Goal: Task Accomplishment & Management: Use online tool/utility

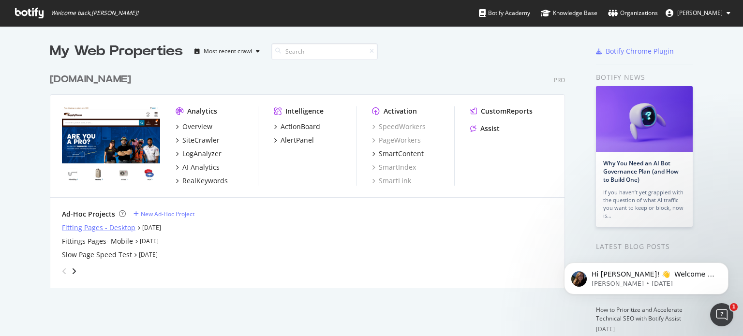
click at [120, 228] on div "Fitting Pages - Desktop" at bounding box center [99, 228] width 74 height 10
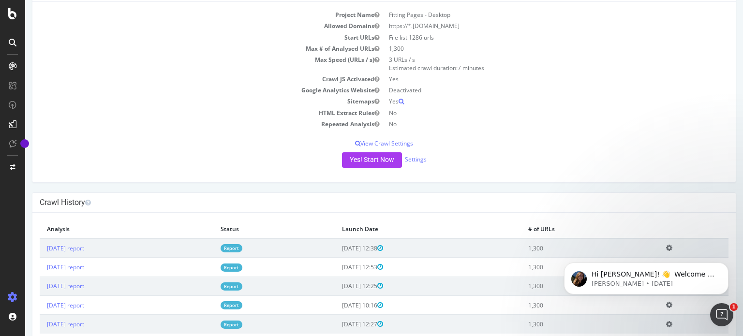
scroll to position [91, 0]
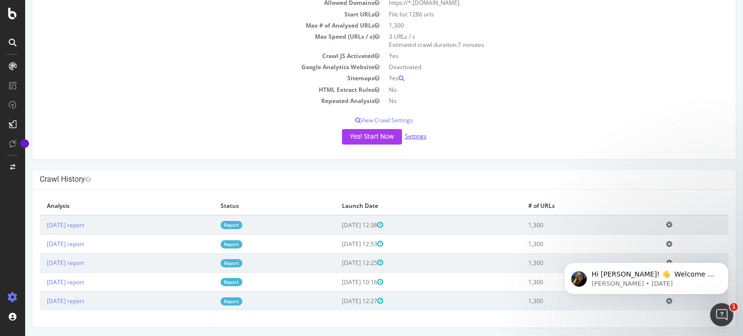
click at [422, 135] on link "Settings" at bounding box center [416, 136] width 22 height 8
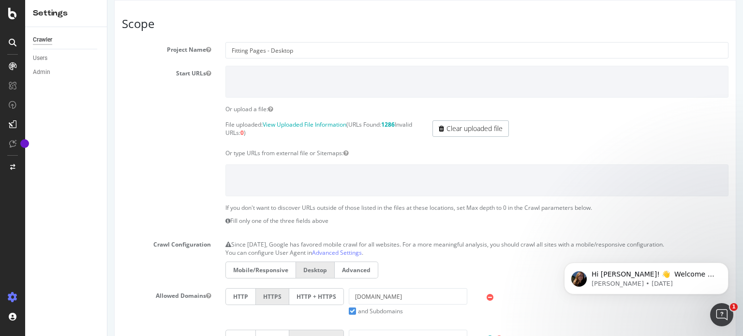
scroll to position [48, 0]
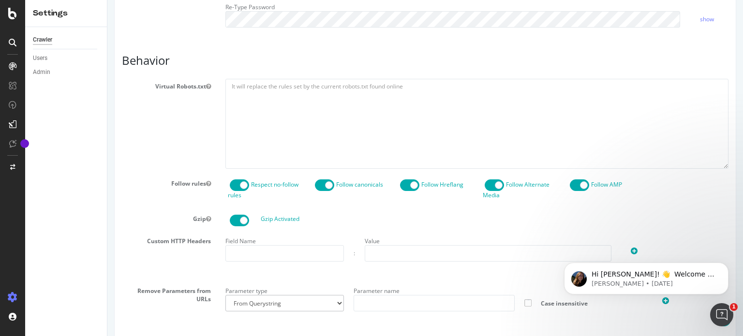
scroll to position [484, 0]
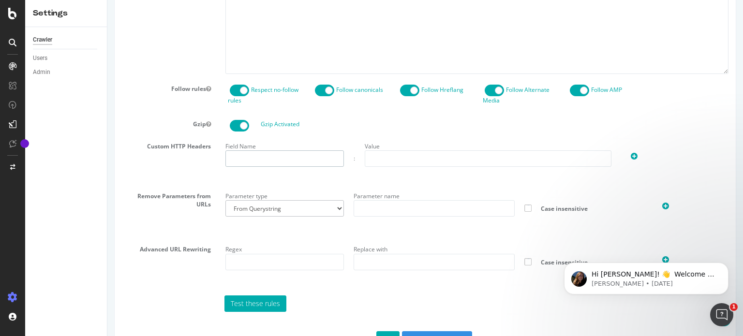
click at [259, 157] on input "text" at bounding box center [285, 159] width 119 height 16
type input "fittingsFinder"
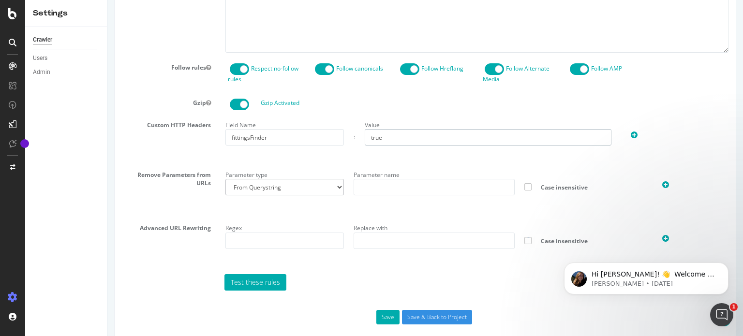
scroll to position [517, 0]
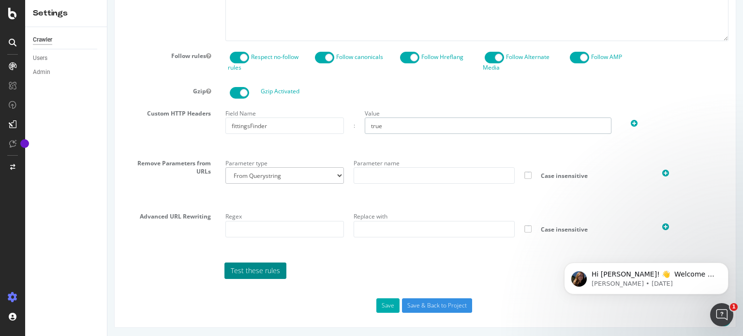
type input "true"
click at [246, 266] on link "Test these rules" at bounding box center [256, 271] width 62 height 16
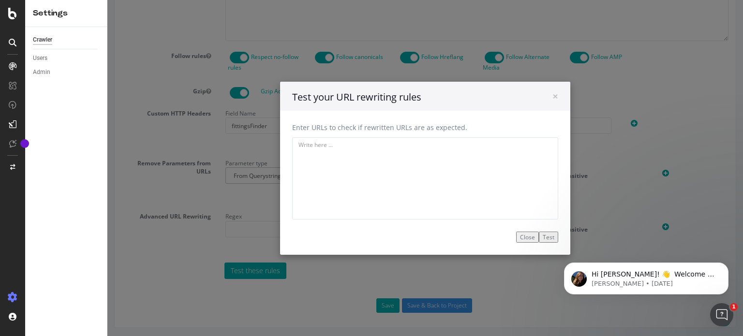
click at [542, 236] on button "Test" at bounding box center [548, 236] width 19 height 11
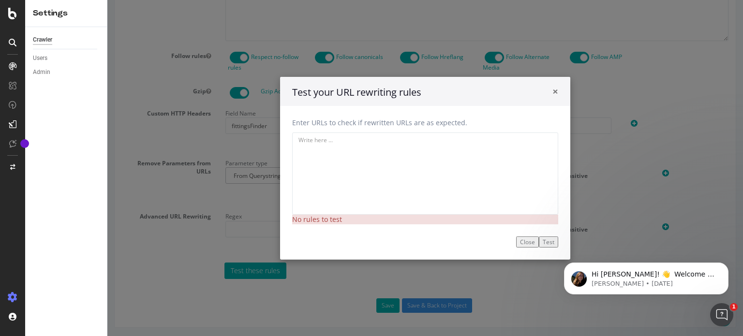
click at [553, 91] on span "×" at bounding box center [556, 91] width 6 height 14
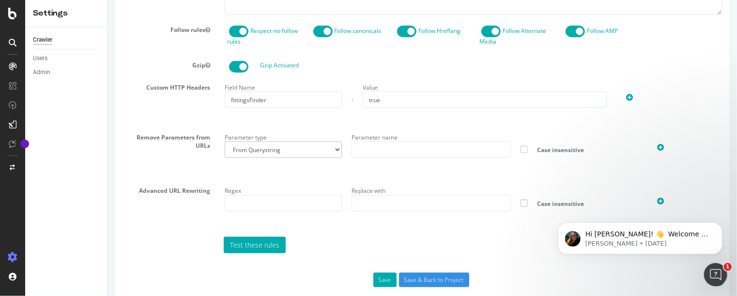
scroll to position [558, 0]
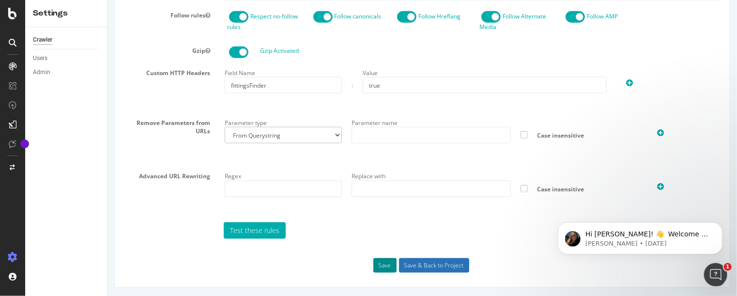
drag, startPoint x: 384, startPoint y: 265, endPoint x: 419, endPoint y: 259, distance: 35.9
click at [420, 261] on input "Save & Back to Project" at bounding box center [433, 265] width 70 height 15
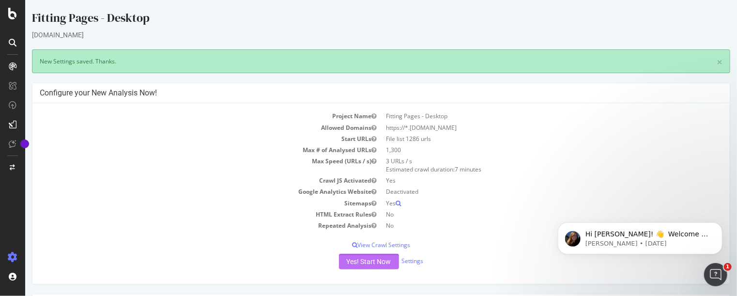
click at [379, 258] on button "Yes! Start Now" at bounding box center [368, 261] width 60 height 15
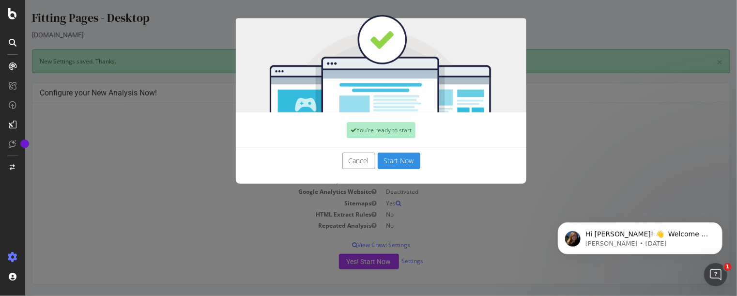
click at [378, 162] on button "Start Now" at bounding box center [398, 160] width 43 height 16
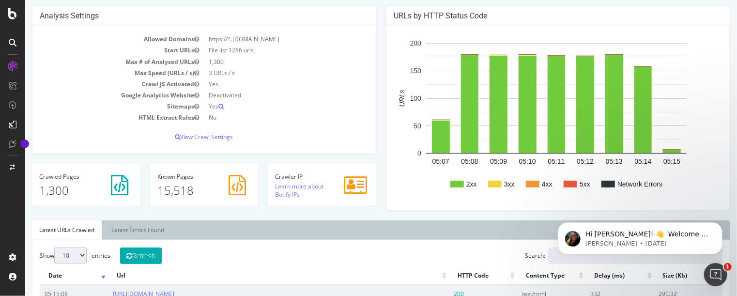
scroll to position [194, 0]
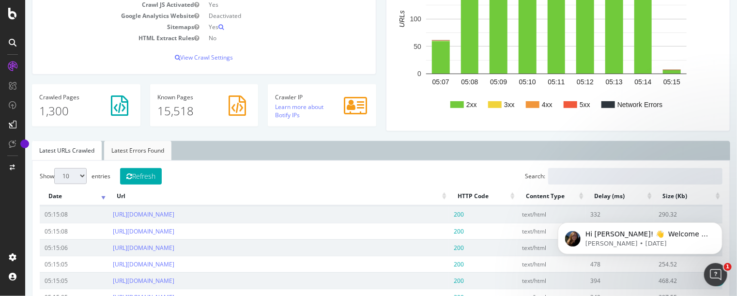
click at [140, 152] on link "Latest Errors Found" at bounding box center [137, 150] width 67 height 19
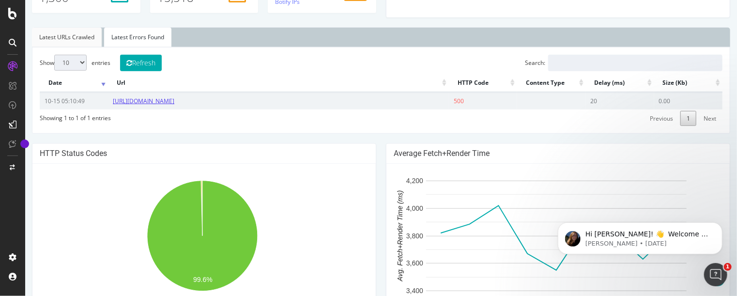
scroll to position [290, 0]
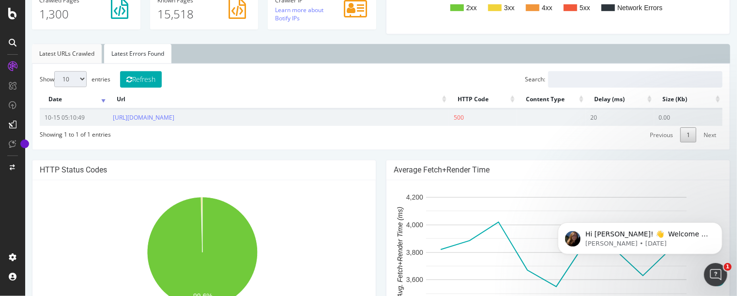
click at [69, 53] on link "Latest URLs Crawled" at bounding box center [66, 53] width 70 height 19
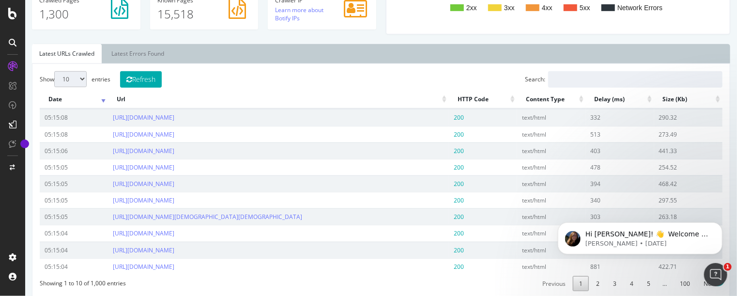
click at [702, 113] on td "290.32" at bounding box center [687, 117] width 68 height 16
drag, startPoint x: 493, startPoint y: 114, endPoint x: 472, endPoint y: 119, distance: 21.4
click at [472, 119] on td "200" at bounding box center [482, 117] width 68 height 16
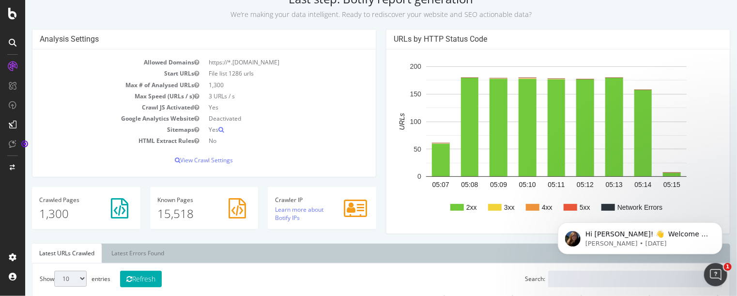
scroll to position [0, 0]
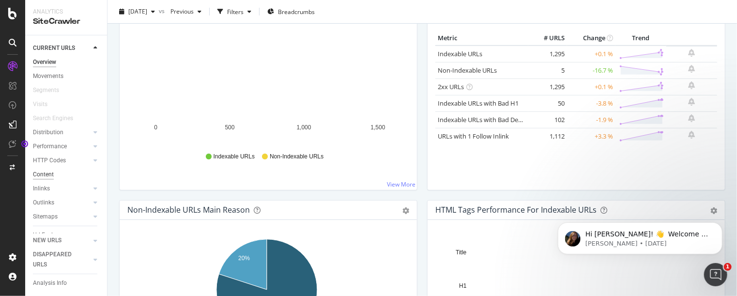
scroll to position [90, 0]
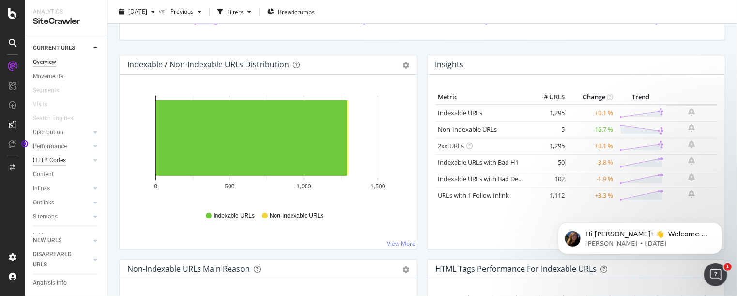
click at [47, 160] on div "HTTP Codes" at bounding box center [49, 160] width 33 height 10
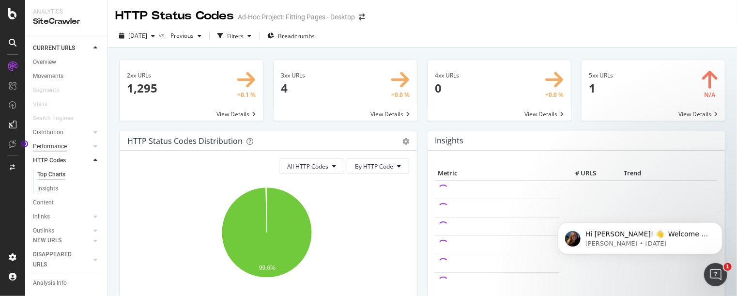
click at [53, 147] on div "Performance" at bounding box center [50, 146] width 34 height 10
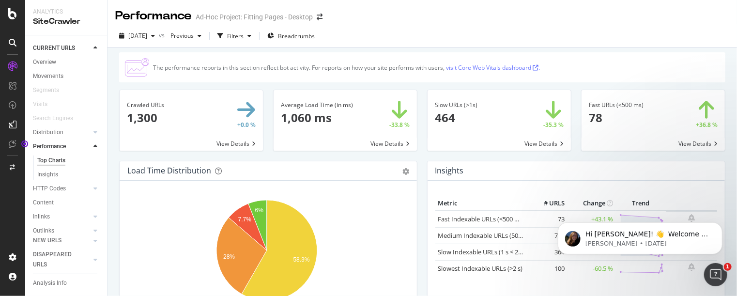
click at [379, 139] on span at bounding box center [344, 120] width 143 height 60
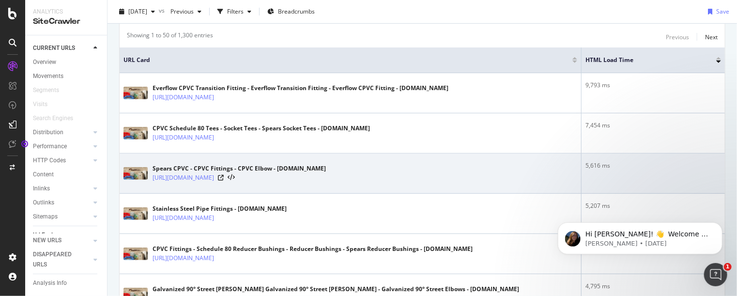
scroll to position [194, 0]
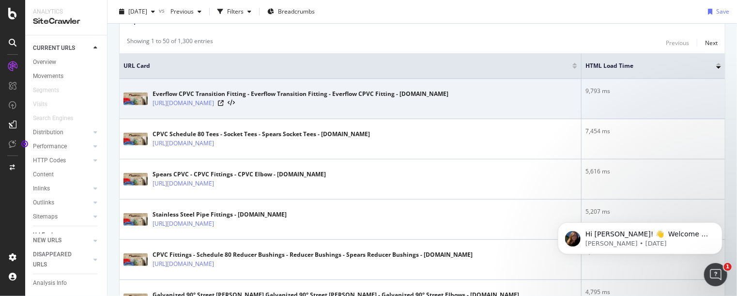
click at [537, 102] on div "Everflow CPVC Transition Fitting - Everflow Transition Fitting - Everflow CPVC …" at bounding box center [349, 99] width 453 height 24
drag, startPoint x: 537, startPoint y: 102, endPoint x: 515, endPoint y: 103, distance: 22.3
click at [515, 103] on div "Everflow CPVC Transition Fitting - Everflow Transition Fitting - Everflow CPVC …" at bounding box center [349, 99] width 453 height 24
click at [235, 101] on icon at bounding box center [230, 103] width 7 height 7
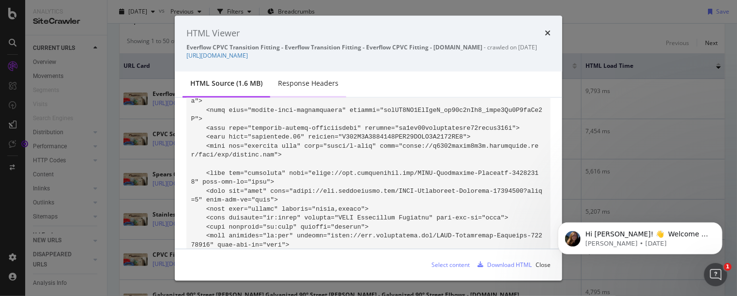
click at [303, 89] on div "Response Headers" at bounding box center [308, 84] width 60 height 10
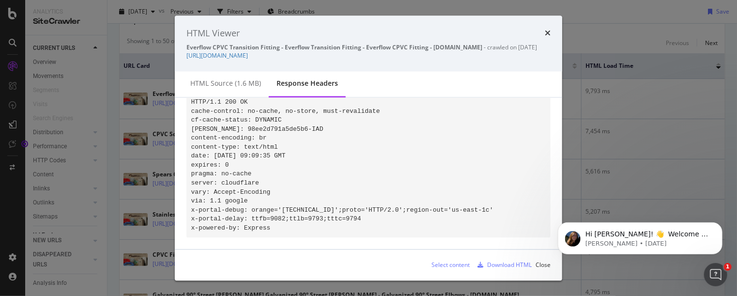
scroll to position [33, 0]
click at [240, 89] on div "HTML source (1.6 MB)" at bounding box center [225, 84] width 71 height 10
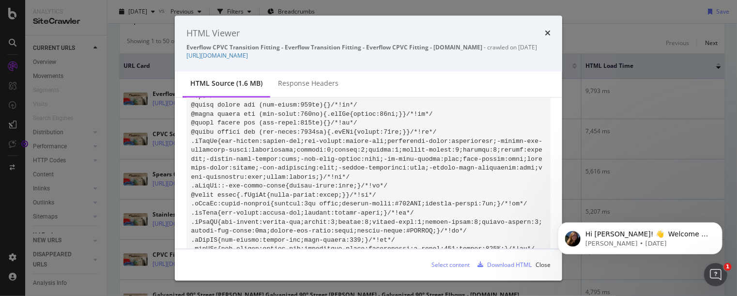
scroll to position [1872, 0]
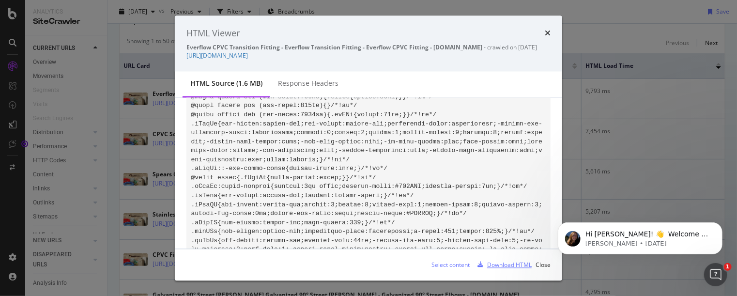
click at [501, 260] on div "Download HTML" at bounding box center [502, 264] width 58 height 15
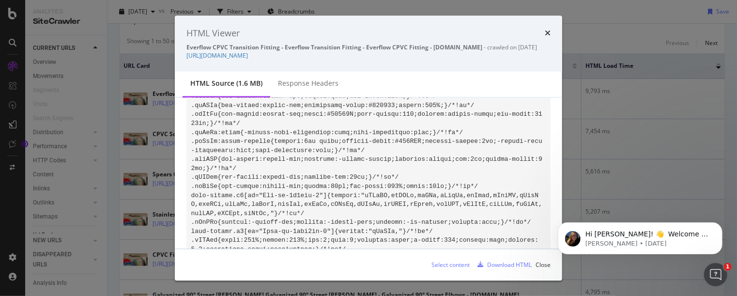
scroll to position [2259, 0]
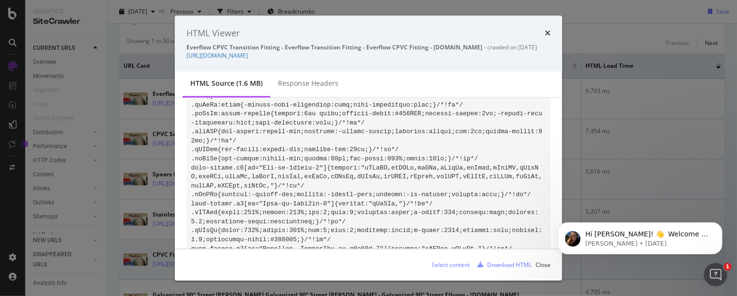
click at [540, 264] on div "Close" at bounding box center [542, 264] width 15 height 8
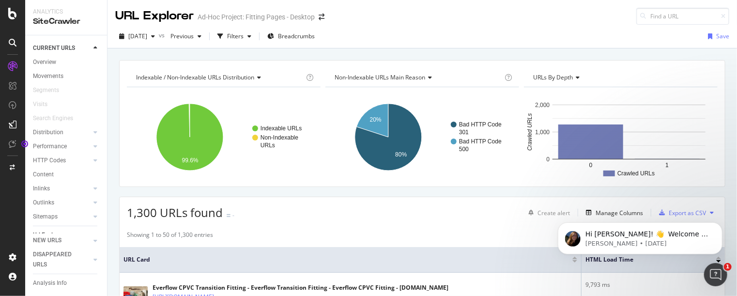
scroll to position [0, 0]
click at [194, 37] on span "Previous" at bounding box center [179, 36] width 27 height 8
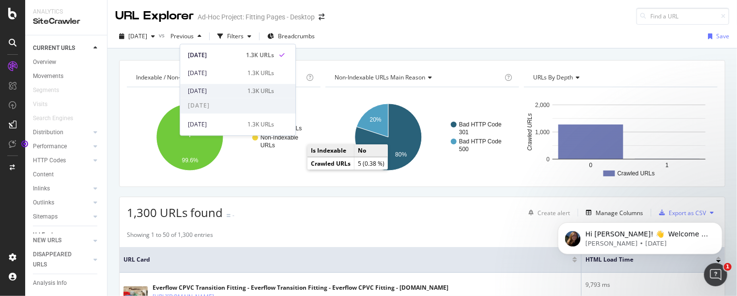
click at [228, 92] on div "2025 Oct. 10th" at bounding box center [215, 91] width 54 height 9
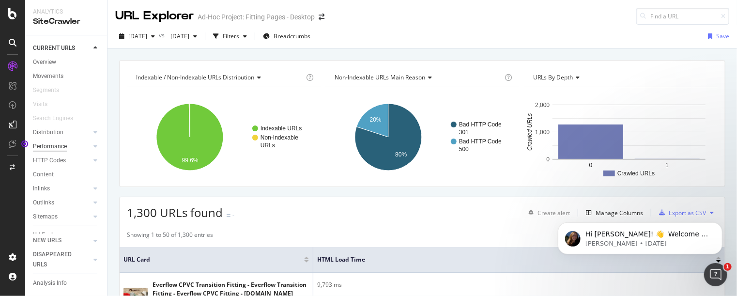
click at [58, 146] on div "Performance" at bounding box center [50, 146] width 34 height 10
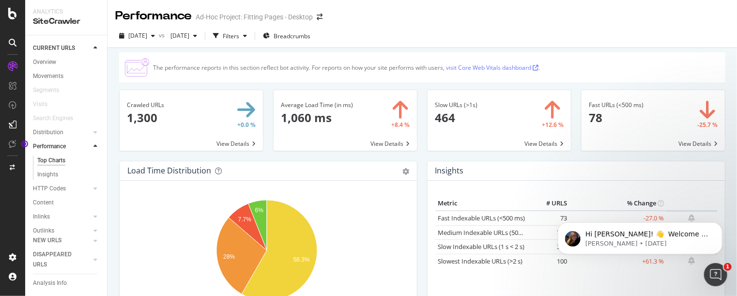
click at [380, 143] on span at bounding box center [344, 120] width 143 height 60
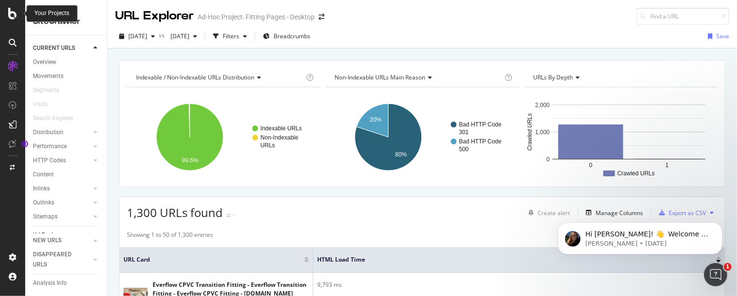
click at [12, 15] on icon at bounding box center [12, 14] width 9 height 12
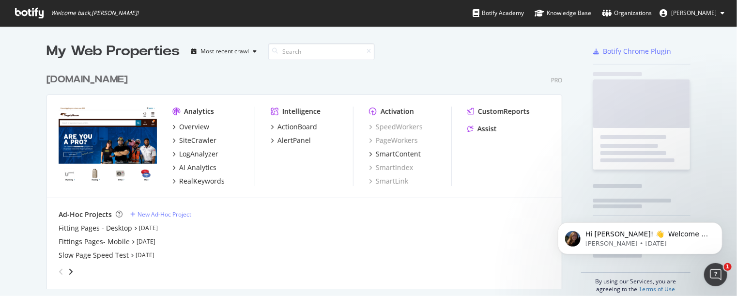
scroll to position [288, 722]
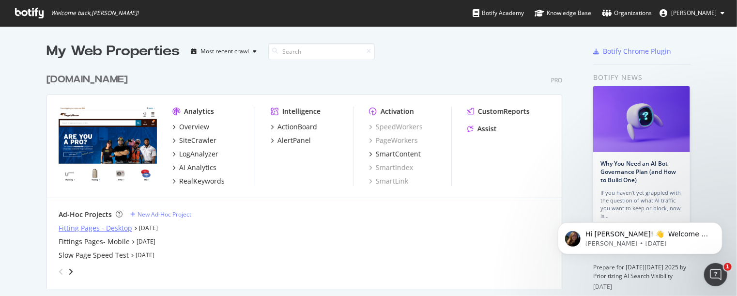
click at [110, 229] on div "Fitting Pages - Desktop" at bounding box center [96, 228] width 74 height 10
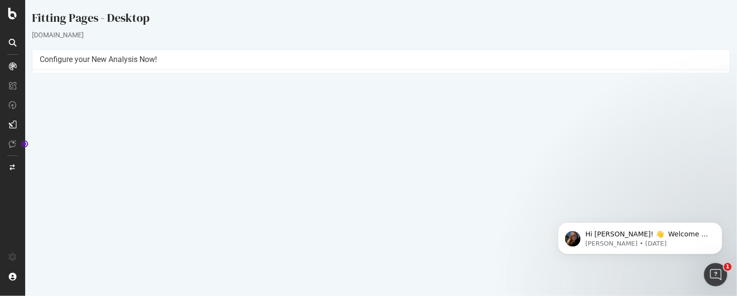
drag, startPoint x: 382, startPoint y: 126, endPoint x: 406, endPoint y: 125, distance: 23.3
click at [406, 125] on td "3 URLs / s Estimated crawl duration: 7 minutes" at bounding box center [550, 131] width 341 height 19
drag, startPoint x: 379, startPoint y: 104, endPoint x: 441, endPoint y: 104, distance: 62.0
click at [441, 104] on td "File list 1286 urls" at bounding box center [550, 105] width 341 height 11
click at [476, 61] on h4 "Configure your New Analysis Now!" at bounding box center [380, 60] width 682 height 10
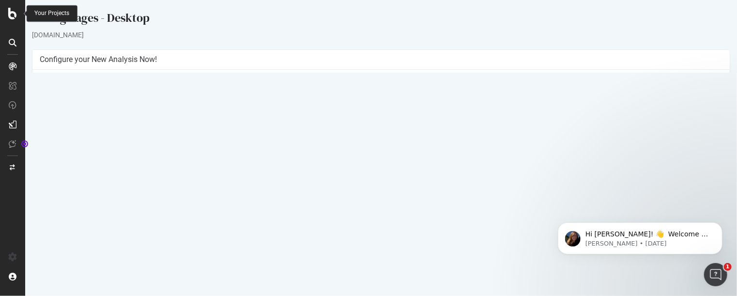
click at [14, 15] on icon at bounding box center [12, 14] width 9 height 12
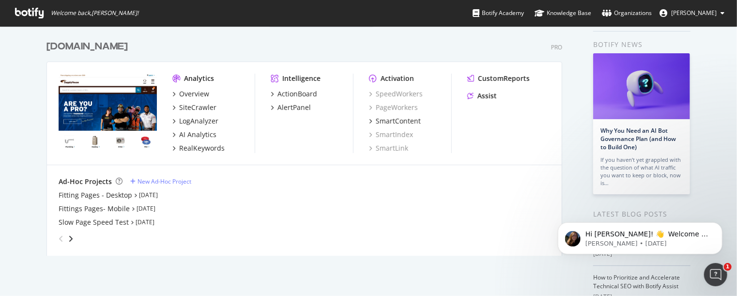
scroll to position [48, 0]
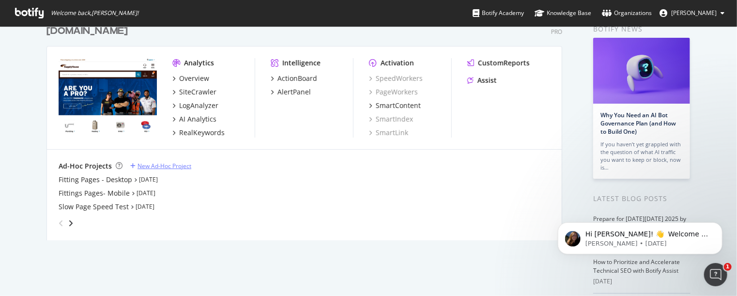
click at [166, 168] on div "New Ad-Hoc Project" at bounding box center [164, 166] width 54 height 8
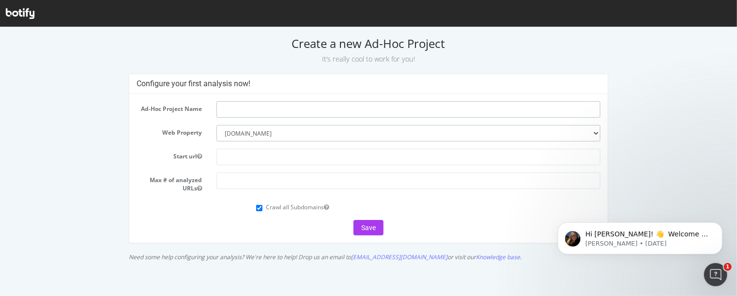
click at [257, 109] on input "text" at bounding box center [408, 109] width 384 height 16
type input "Test"
click at [264, 158] on input "text" at bounding box center [408, 156] width 384 height 16
paste input "[URL][DOMAIN_NAME]"
drag, startPoint x: 425, startPoint y: 154, endPoint x: 372, endPoint y: 158, distance: 53.3
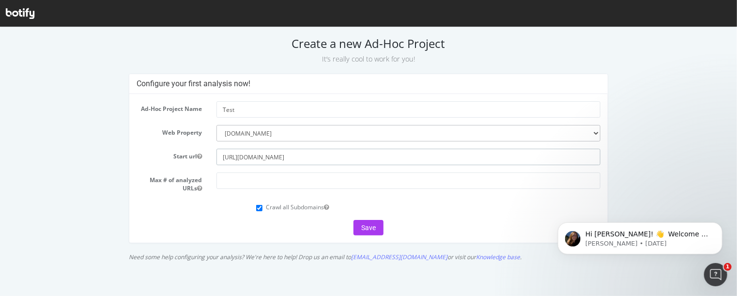
click at [372, 158] on input "[URL][DOMAIN_NAME]" at bounding box center [408, 156] width 384 height 16
type input "[URL][DOMAIN_NAME]"
click at [250, 181] on input "number" at bounding box center [408, 180] width 384 height 16
type input "1"
click at [366, 229] on button "Save" at bounding box center [368, 226] width 30 height 15
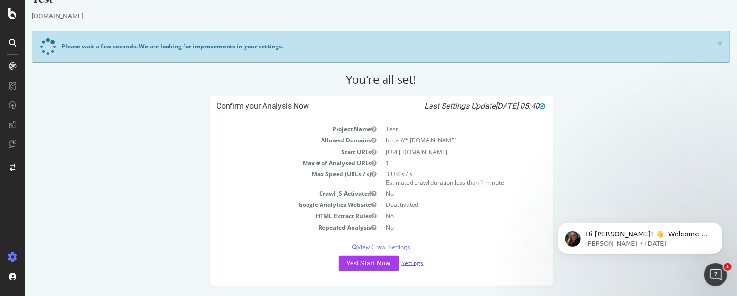
click at [402, 262] on link "Settings" at bounding box center [412, 262] width 22 height 8
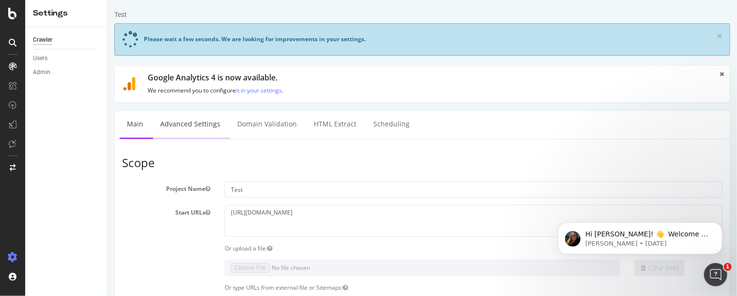
click at [197, 125] on link "Advanced Settings" at bounding box center [189, 124] width 75 height 27
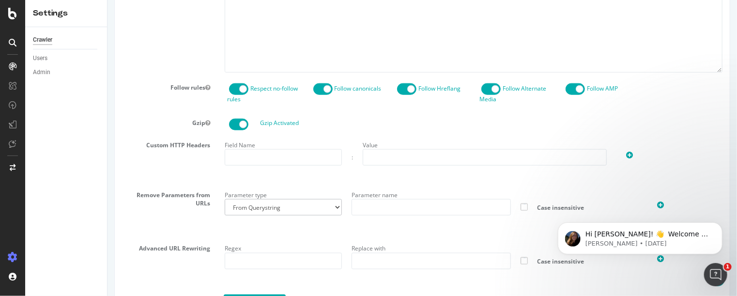
scroll to position [532, 0]
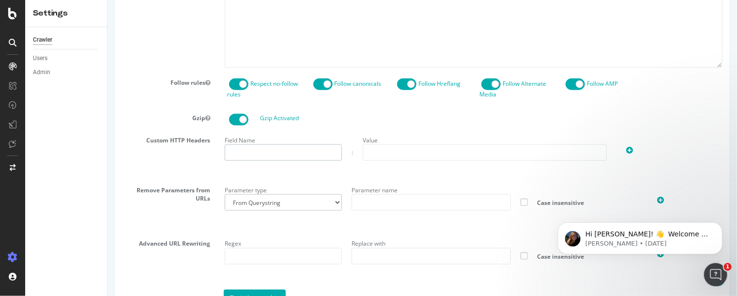
click at [255, 154] on input "text" at bounding box center [282, 152] width 117 height 16
type input "fittingsFinder"
click at [376, 154] on input "text" at bounding box center [484, 152] width 244 height 16
type input "true"
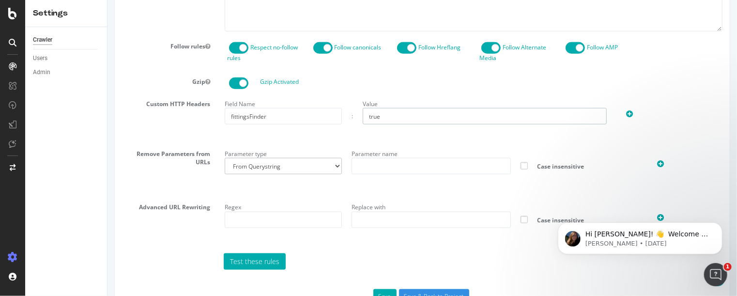
scroll to position [599, 0]
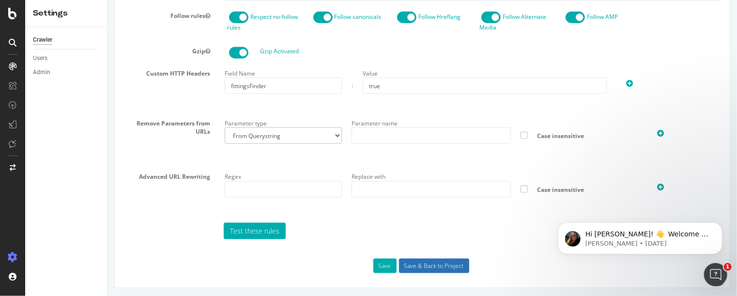
click at [436, 264] on input "Save & Back to Project" at bounding box center [433, 265] width 70 height 15
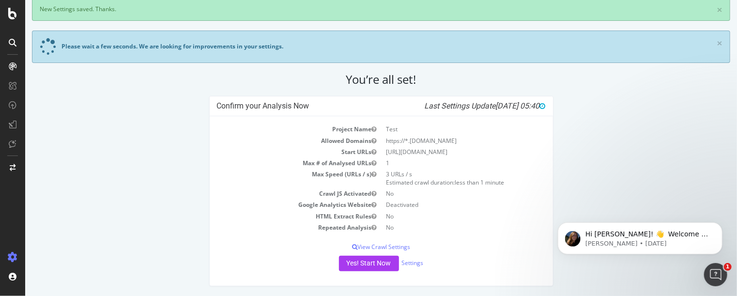
scroll to position [60, 0]
click at [361, 267] on button "Yes! Start Now" at bounding box center [368, 263] width 60 height 15
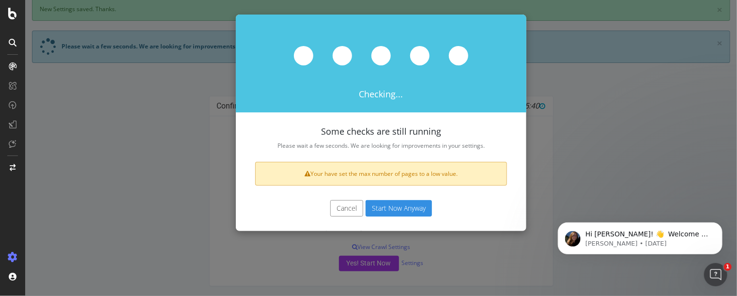
click at [385, 209] on button "Start Now Anyway" at bounding box center [398, 208] width 66 height 16
